Goal: Find specific page/section: Find specific page/section

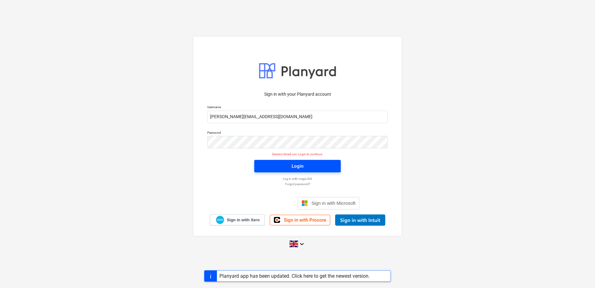
click at [283, 170] on span "Login" at bounding box center [298, 166] width 72 height 8
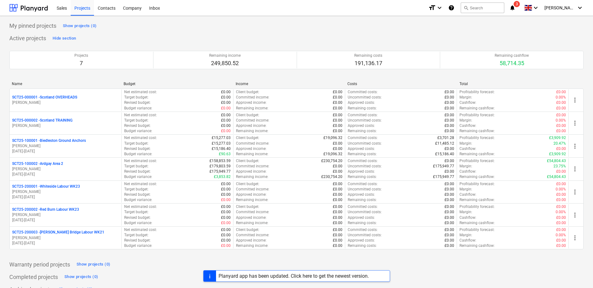
click at [82, 147] on p "[PERSON_NAME]" at bounding box center [65, 145] width 107 height 5
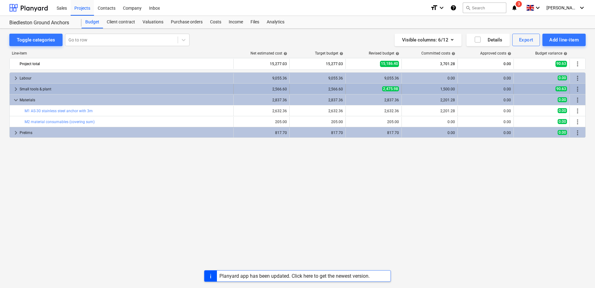
click at [19, 84] on div "keyboard_arrow_right" at bounding box center [15, 89] width 7 height 10
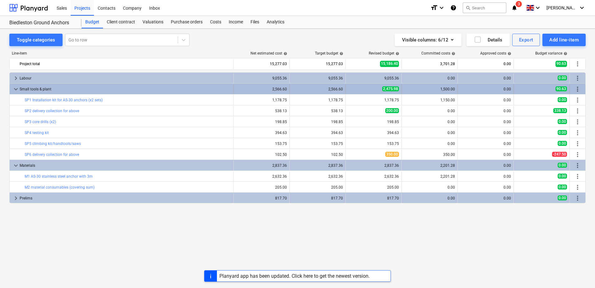
click at [21, 89] on div "Small tools & plant" at bounding box center [125, 89] width 211 height 10
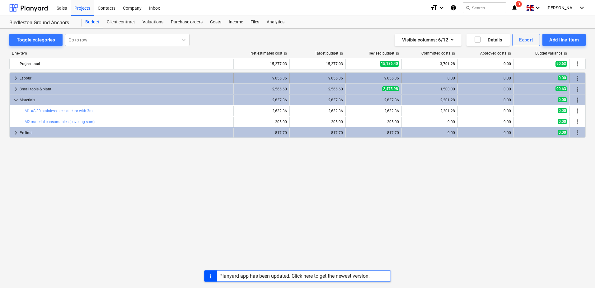
click at [20, 80] on div "Labour" at bounding box center [125, 78] width 211 height 10
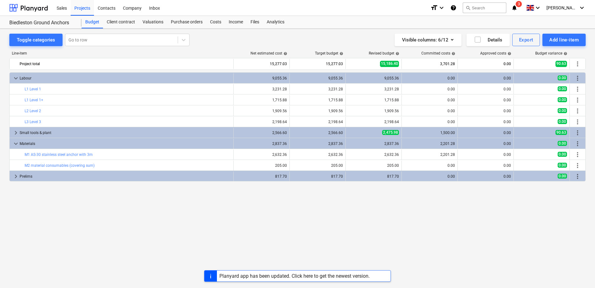
click at [20, 80] on div "Labour" at bounding box center [125, 78] width 211 height 10
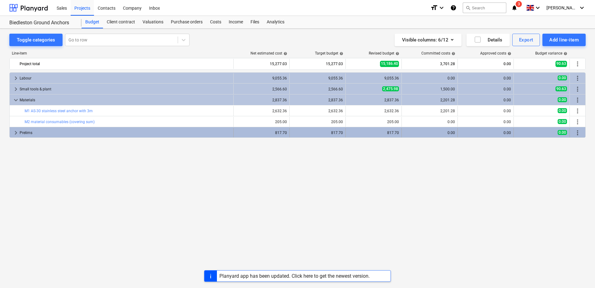
click at [21, 130] on div "Prelims" at bounding box center [125, 133] width 211 height 10
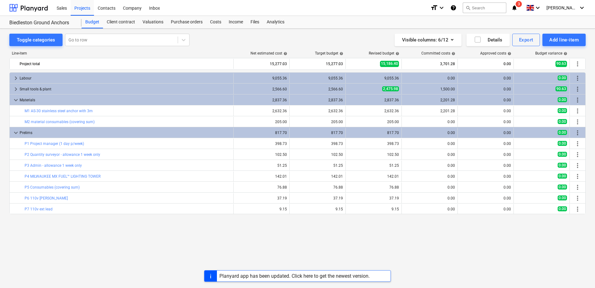
click at [21, 130] on div "Prelims" at bounding box center [125, 133] width 211 height 10
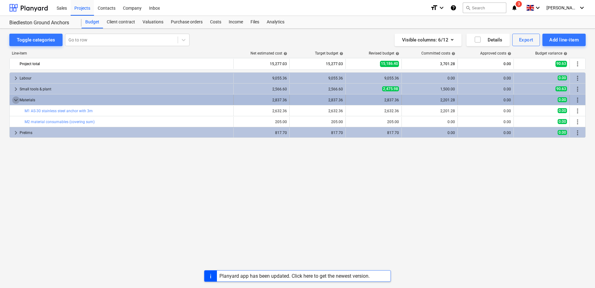
click at [19, 100] on span "keyboard_arrow_down" at bounding box center [15, 99] width 7 height 7
